Goal: Contribute content

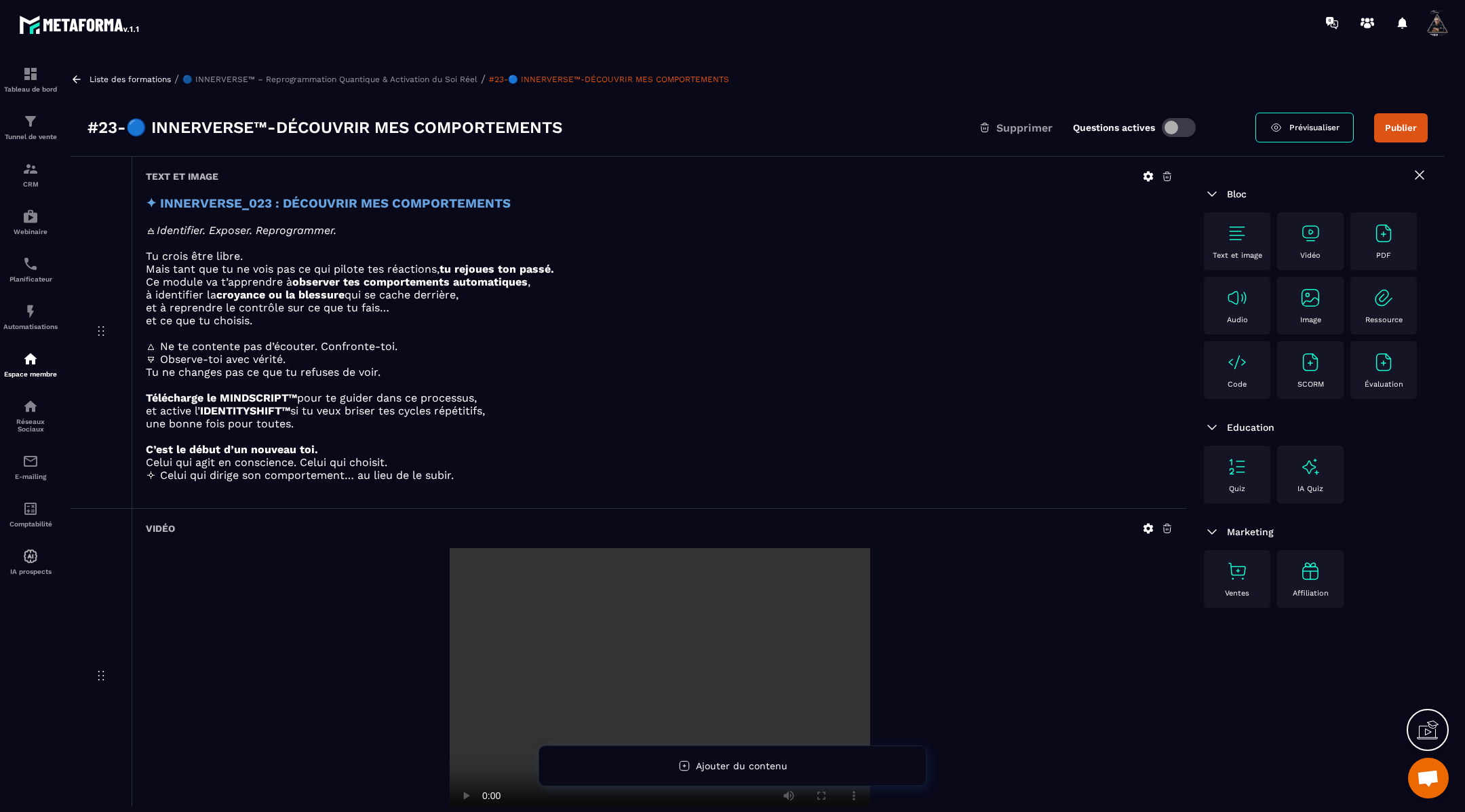
scroll to position [62, 0]
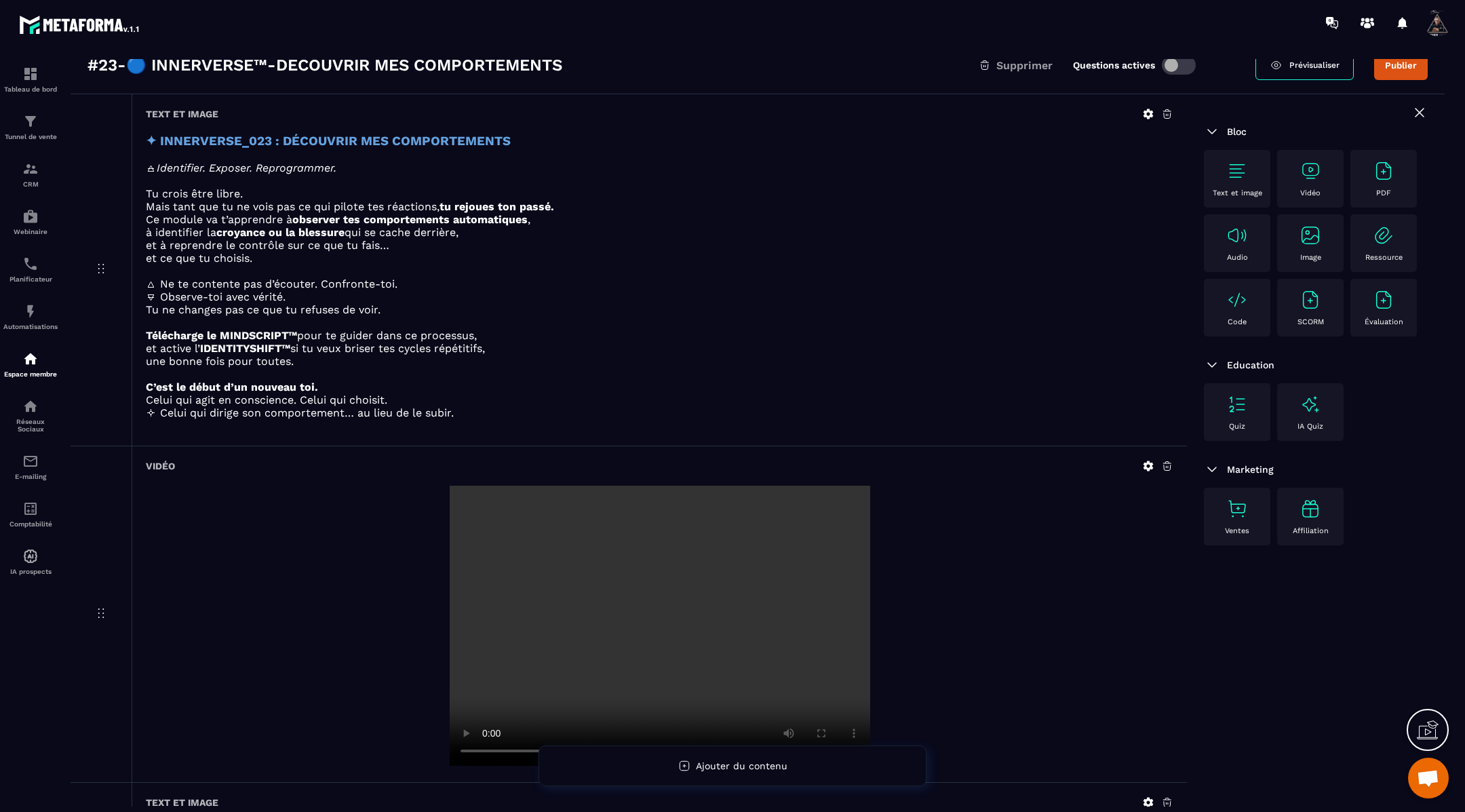
click at [1148, 461] on icon at bounding box center [1148, 466] width 10 height 10
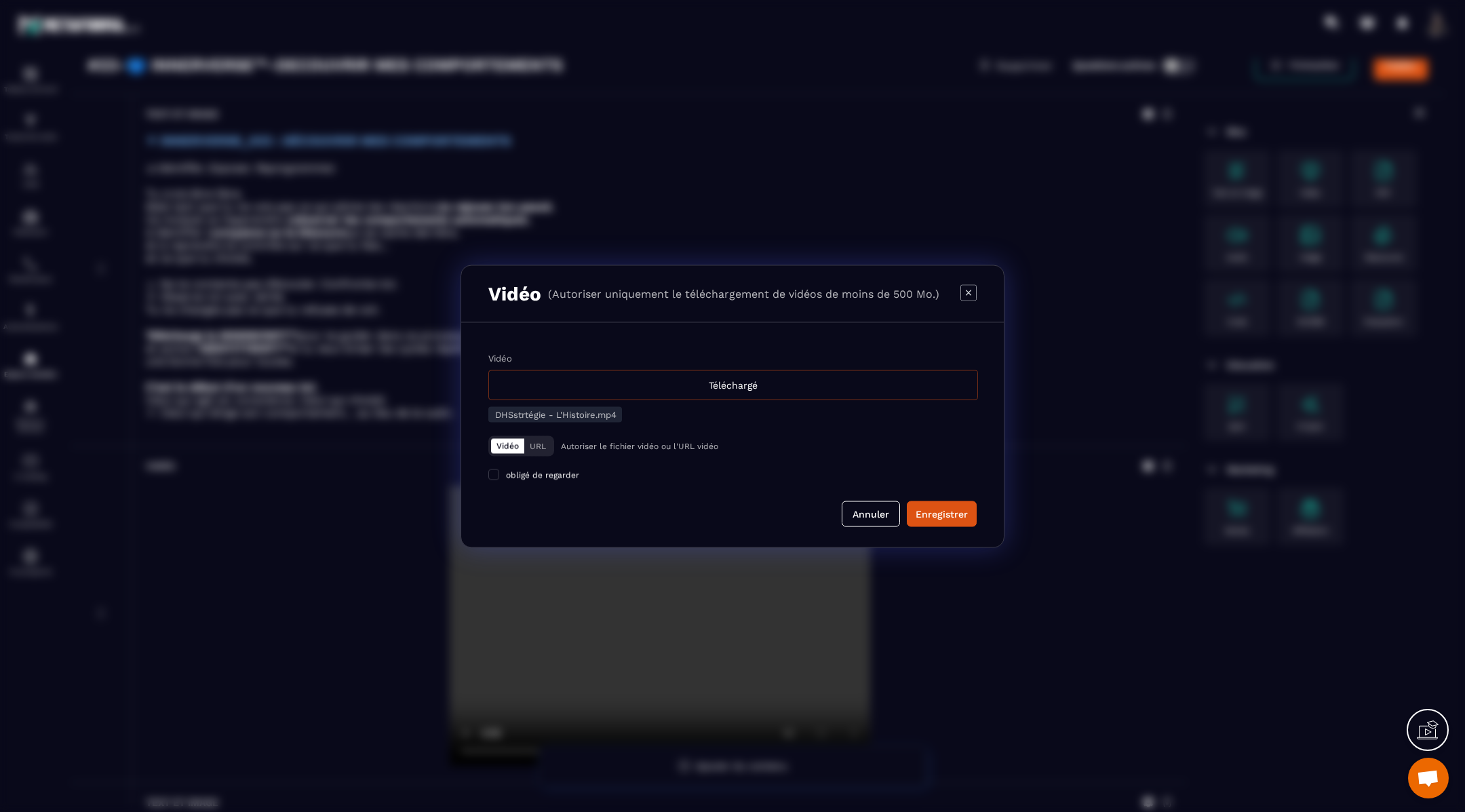
click at [690, 389] on div "Téléchargé" at bounding box center [734, 384] width 490 height 30
click at [0, 0] on input "Vidéo Téléchargé" at bounding box center [0, 0] width 0 height 0
click at [931, 509] on div "Enregistrer" at bounding box center [941, 513] width 52 height 13
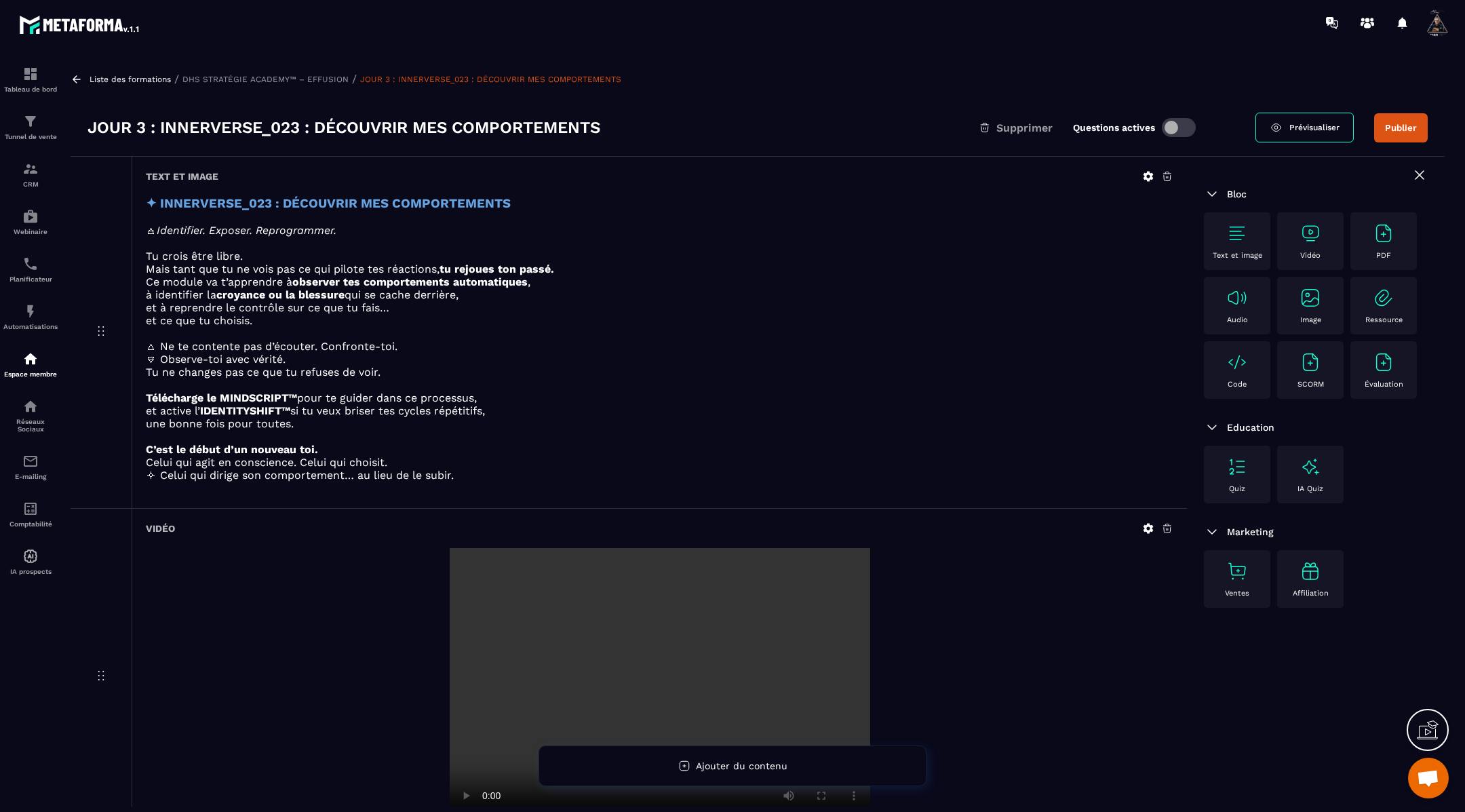
click at [1144, 529] on icon at bounding box center [1148, 528] width 12 height 12
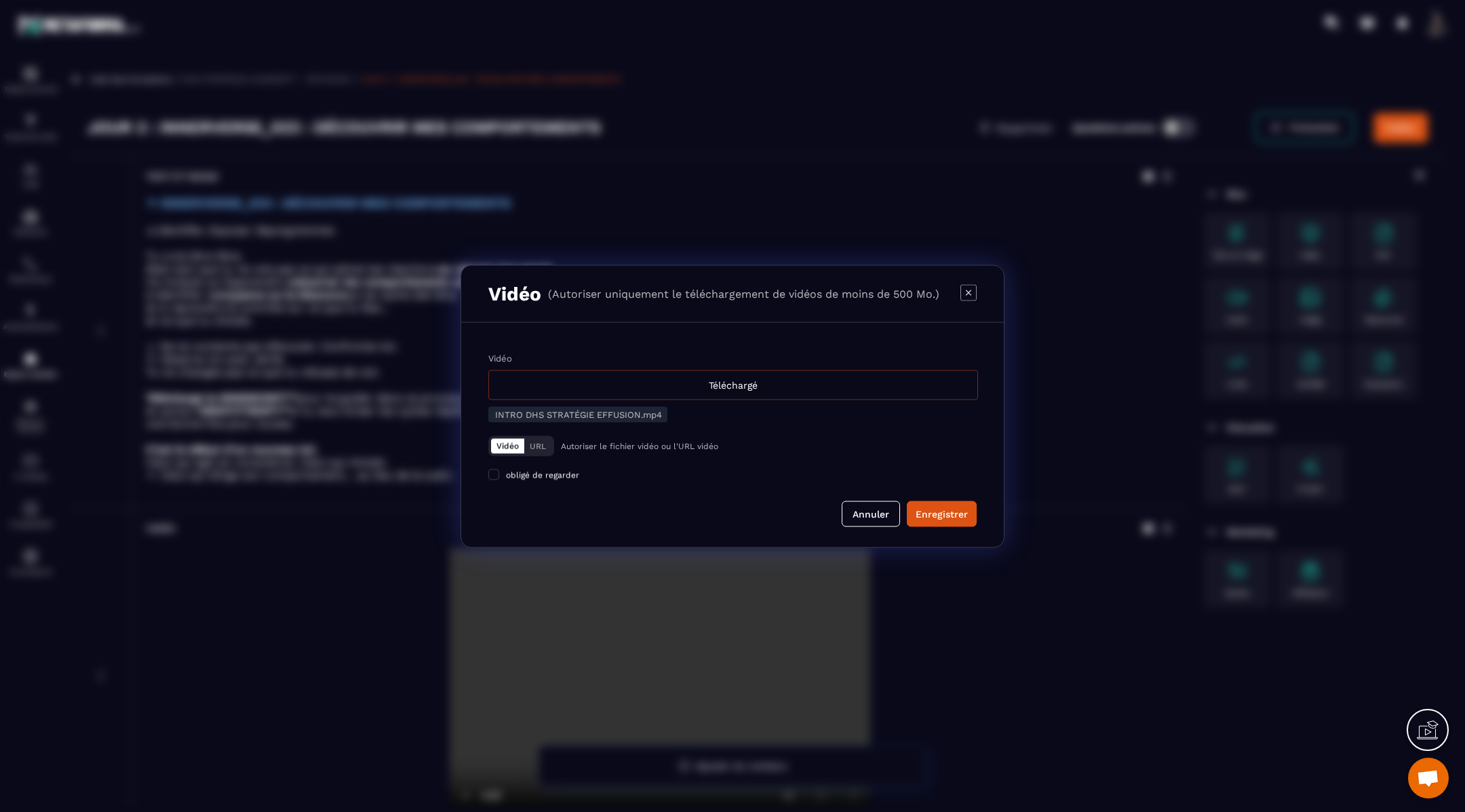
click at [744, 383] on div "Téléchargé" at bounding box center [734, 384] width 490 height 30
click at [0, 0] on input "Vidéo Téléchargé" at bounding box center [0, 0] width 0 height 0
click at [931, 513] on div "Enregistrer" at bounding box center [941, 513] width 52 height 13
